Goal: Check status

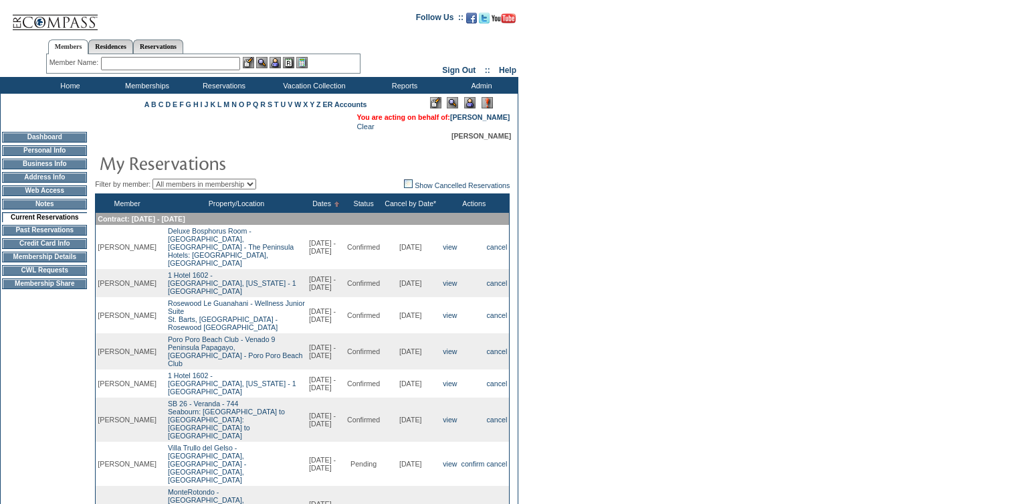
click at [62, 235] on td "Past Reservations" at bounding box center [44, 230] width 85 height 11
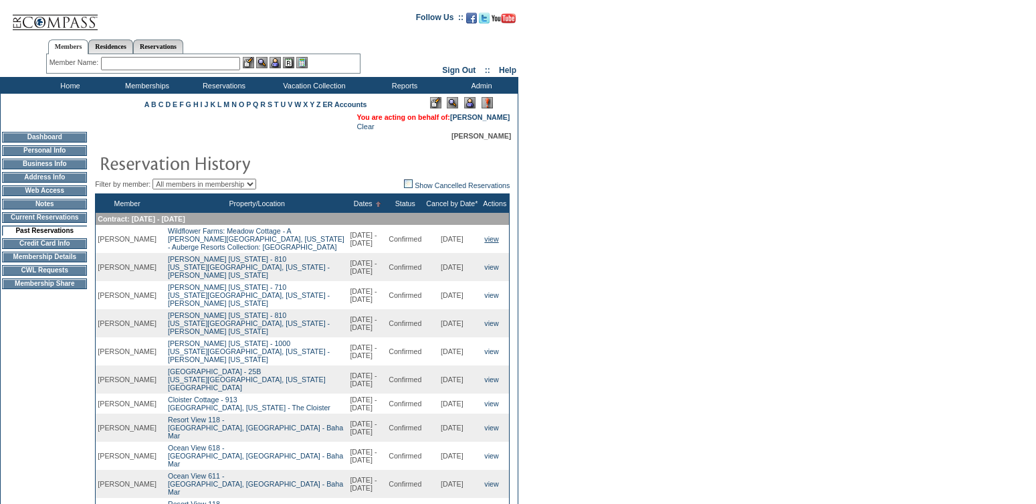
click at [492, 243] on link "view" at bounding box center [491, 239] width 14 height 8
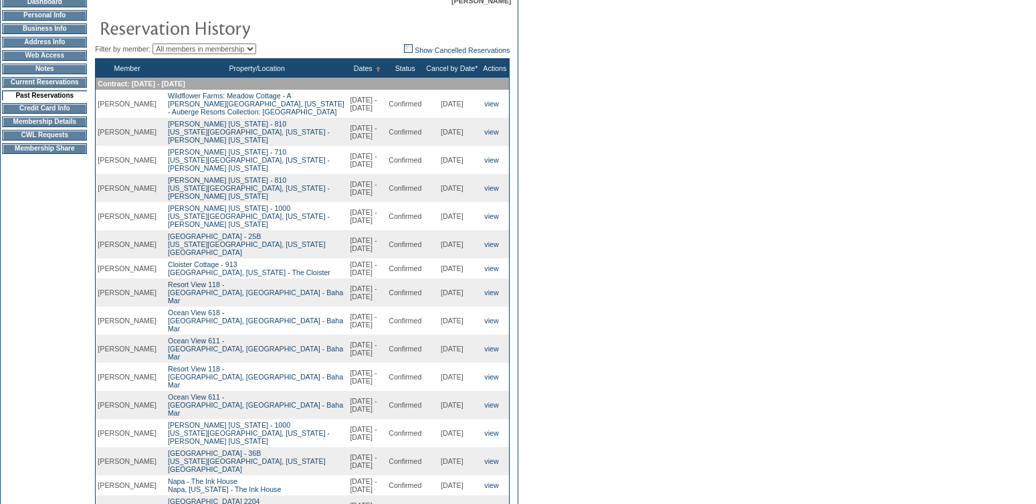
scroll to position [136, 0]
